Goal: Information Seeking & Learning: Learn about a topic

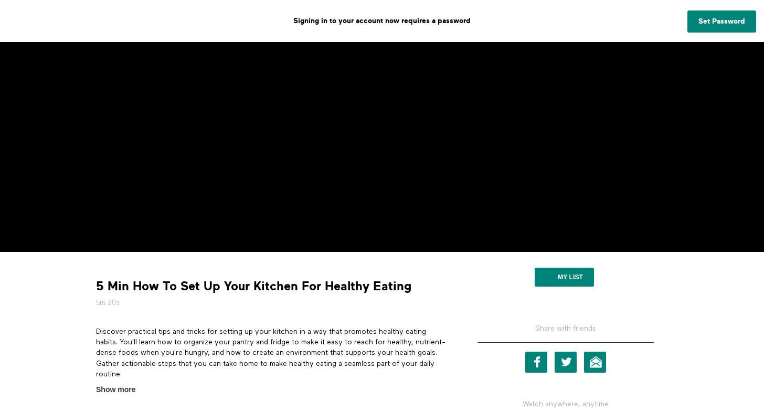
scroll to position [161, 0]
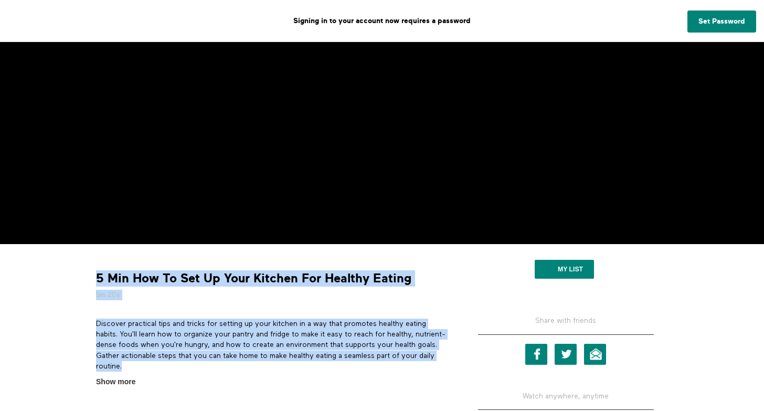
copy div "5 Min How To Set Up Your Kitchen For Healthy Eating 5m 20s Discover practical t…"
drag, startPoint x: 146, startPoint y: 360, endPoint x: 99, endPoint y: 269, distance: 102.5
click at [99, 269] on div "5 Min How To Set Up Your Kitchen For Healthy Eating 5m 20s Discover practical t…" at bounding box center [271, 319] width 367 height 135
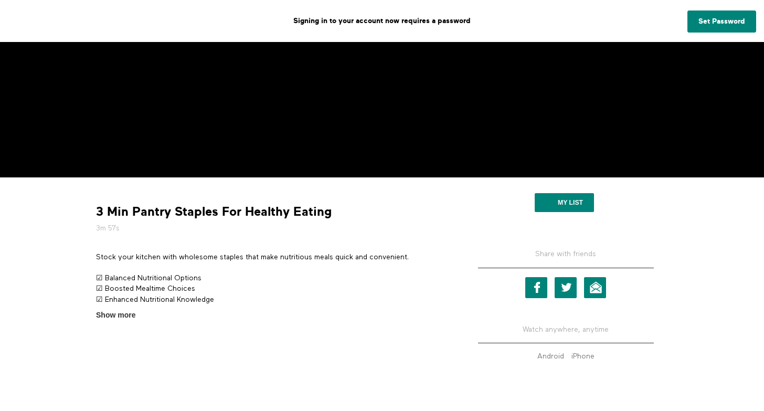
scroll to position [233, 0]
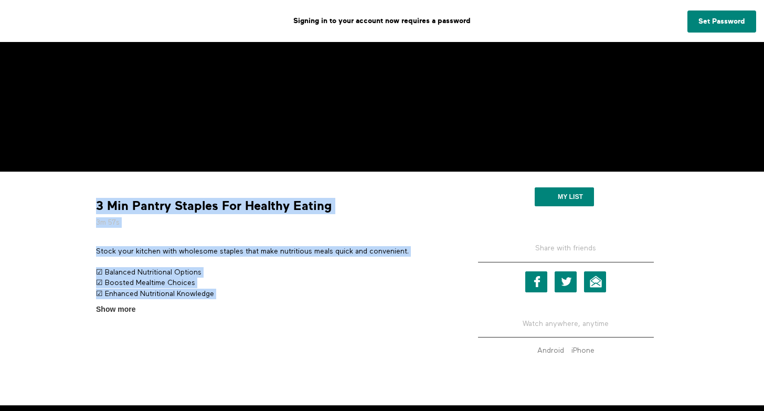
drag, startPoint x: 225, startPoint y: 303, endPoint x: 92, endPoint y: 214, distance: 159.2
click at [92, 214] on div "3 Min Pantry Staples For Healthy Eating 3m 57s Stock your kitchen with wholesom…" at bounding box center [271, 246] width 367 height 135
copy div "3 Min Pantry Staples For Healthy Eating 3m 57s Stock your kitchen with wholesom…"
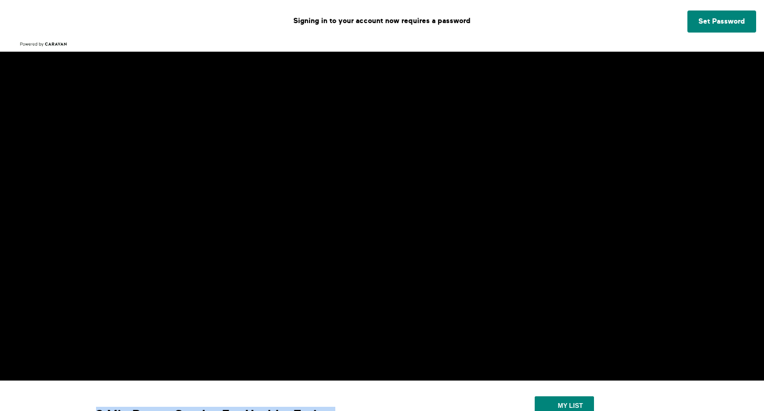
scroll to position [22, 0]
